Goal: Task Accomplishment & Management: Manage account settings

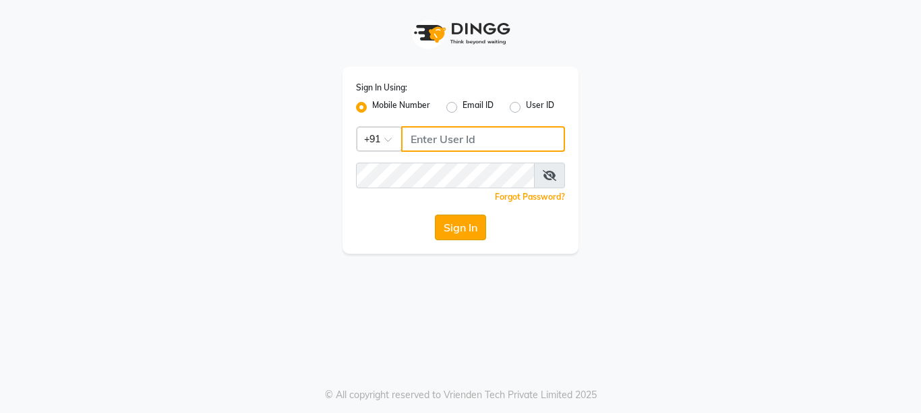
type input "9999781071"
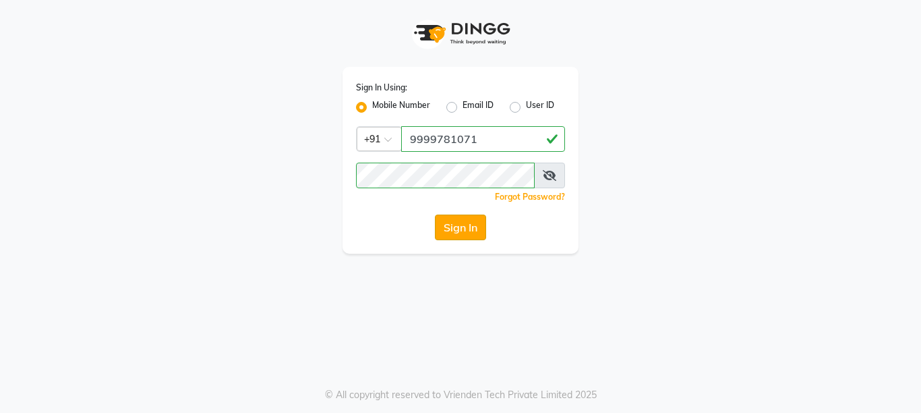
click at [447, 220] on button "Sign In" at bounding box center [460, 227] width 51 height 26
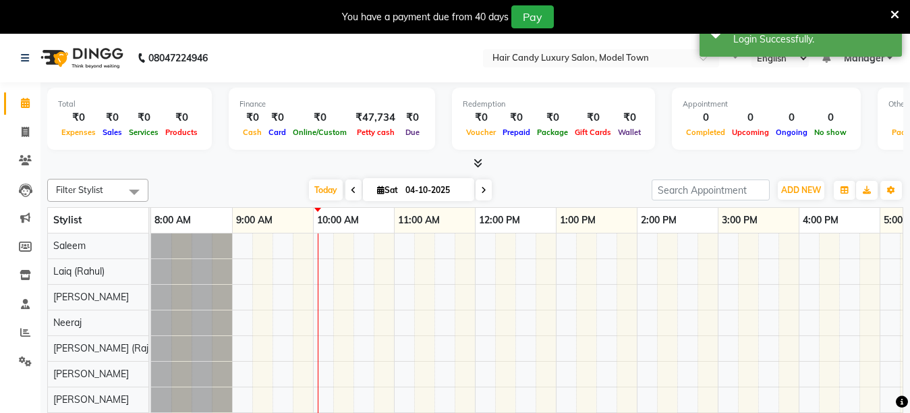
select select "en"
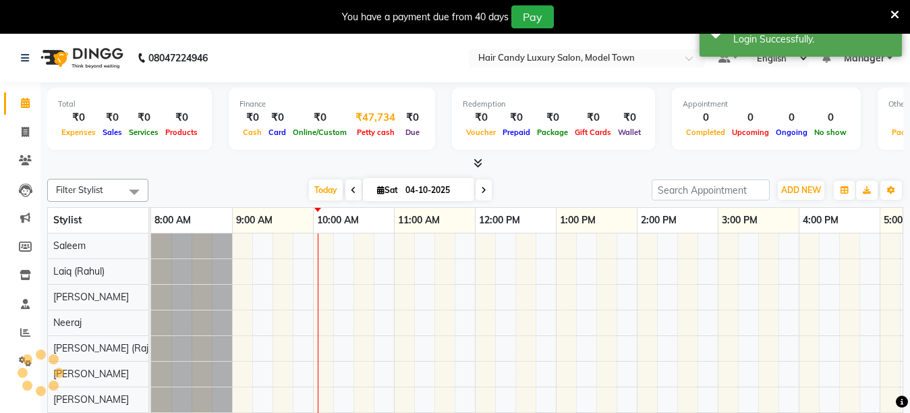
click at [388, 123] on div "₹47,734" at bounding box center [375, 118] width 51 height 16
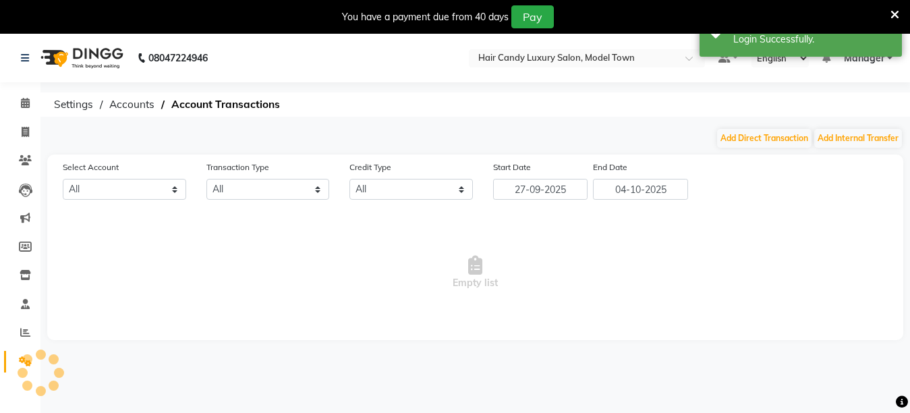
select select "3553"
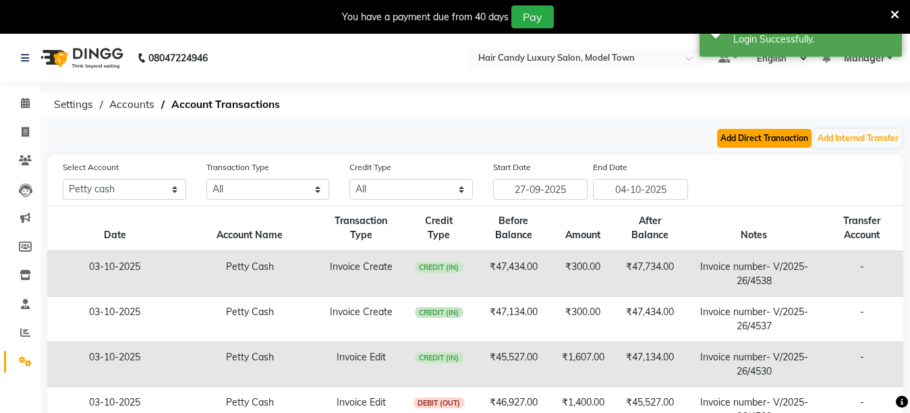
click at [787, 129] on button "Add Direct Transaction" at bounding box center [764, 138] width 94 height 19
select select "direct"
select select "3553"
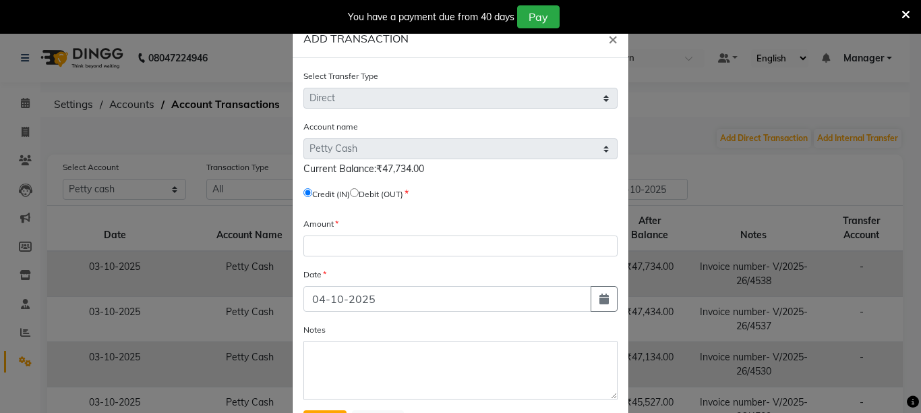
click at [353, 191] on input "radio" at bounding box center [354, 192] width 9 height 9
radio input "true"
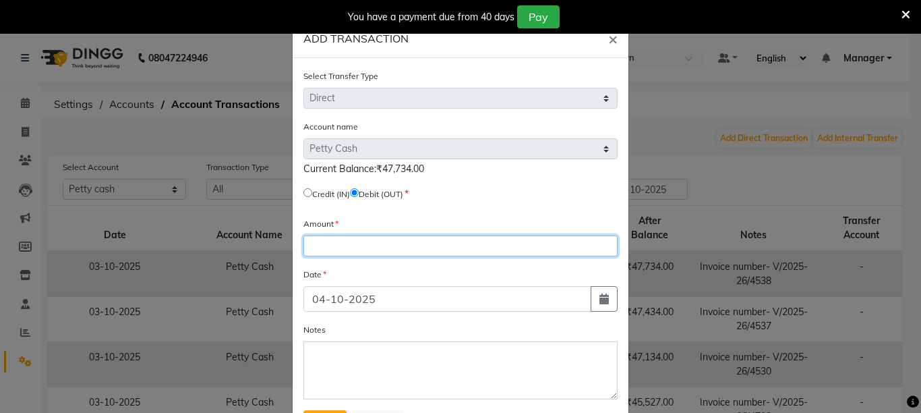
click at [357, 243] on input "number" at bounding box center [460, 245] width 314 height 21
type input "47734"
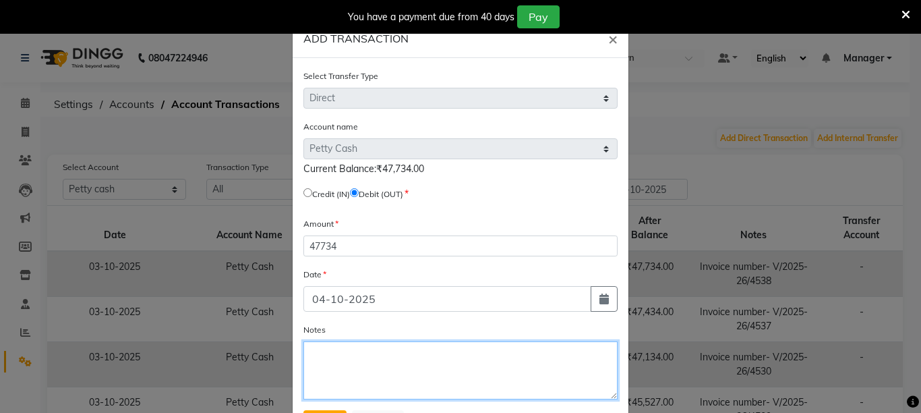
click at [436, 376] on textarea "Notes" at bounding box center [460, 370] width 314 height 58
type textarea "Bank Deposit"
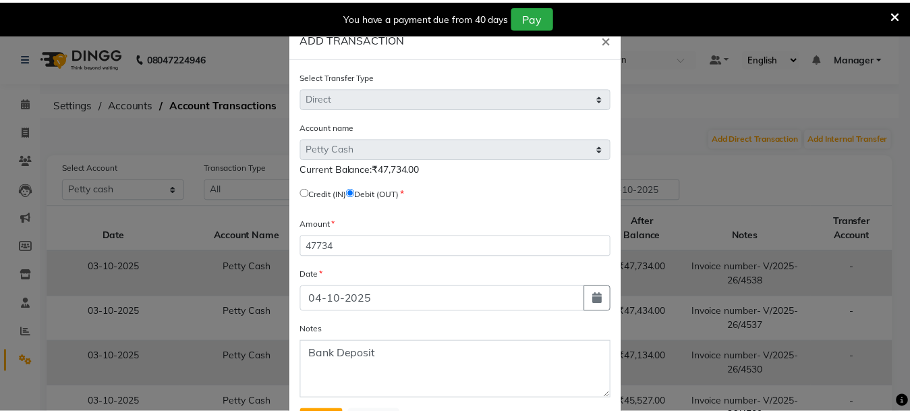
scroll to position [64, 0]
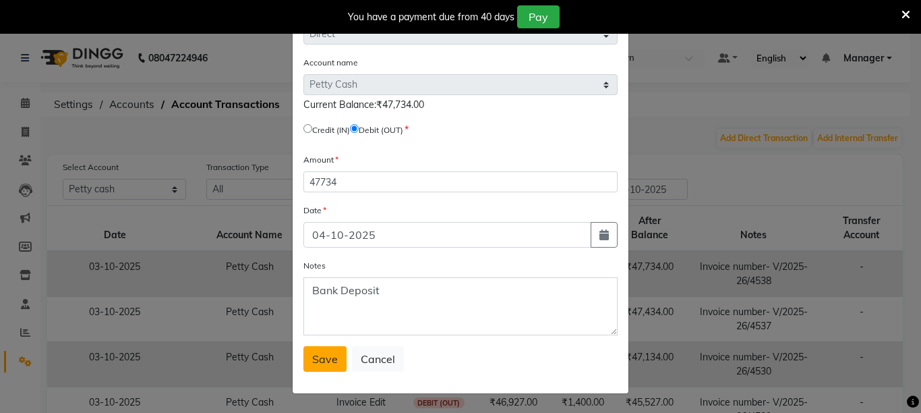
click at [328, 367] on button "Save" at bounding box center [324, 359] width 43 height 26
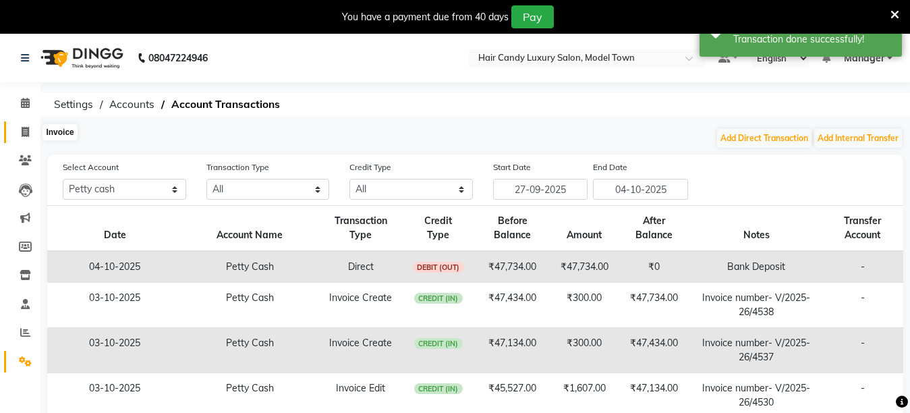
click at [24, 125] on span at bounding box center [25, 133] width 24 height 16
select select "service"
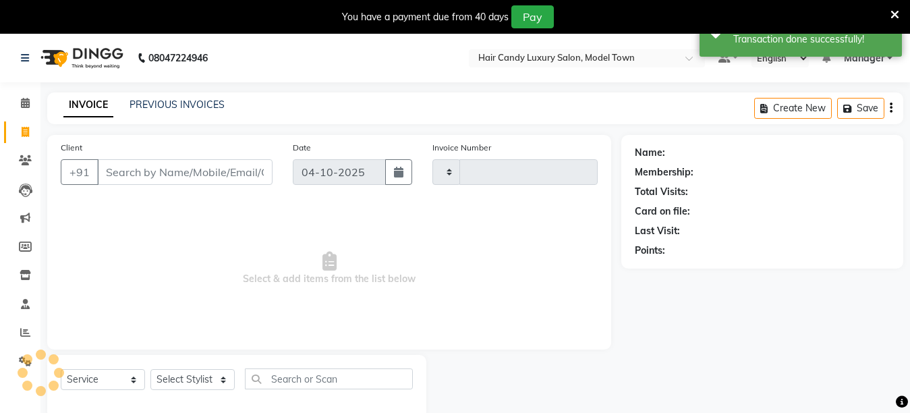
scroll to position [34, 0]
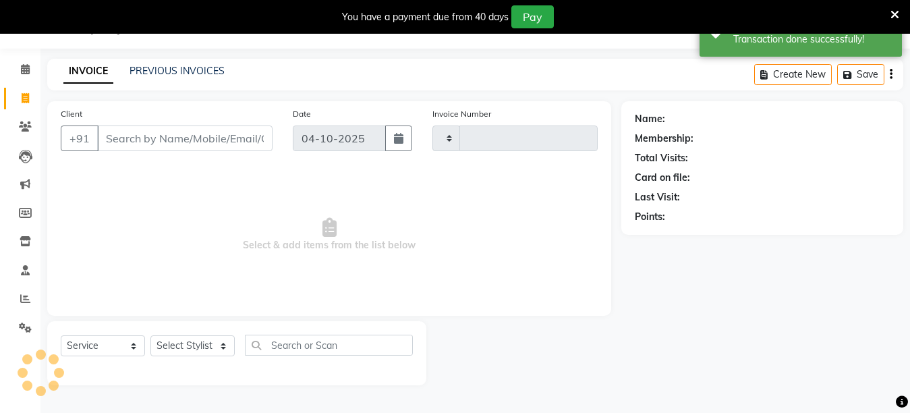
type input "4539"
select select "4716"
